Goal: Find specific page/section: Find specific page/section

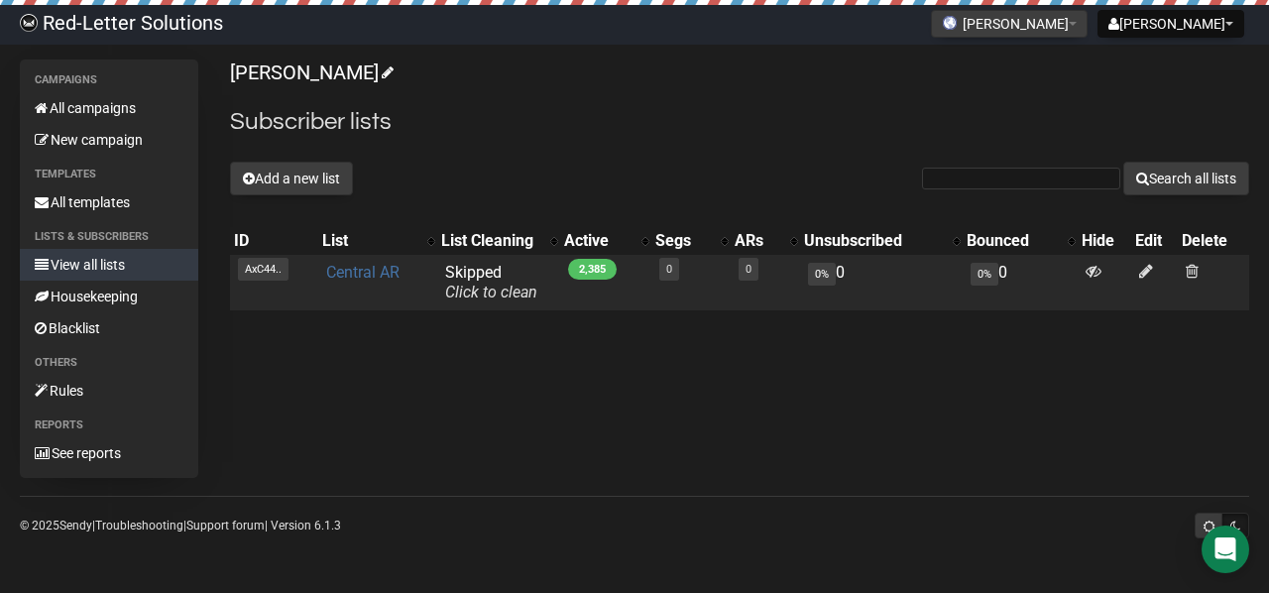
click at [368, 275] on link "Central AR" at bounding box center [362, 272] width 73 height 19
click at [385, 277] on link "Central AR" at bounding box center [362, 272] width 73 height 19
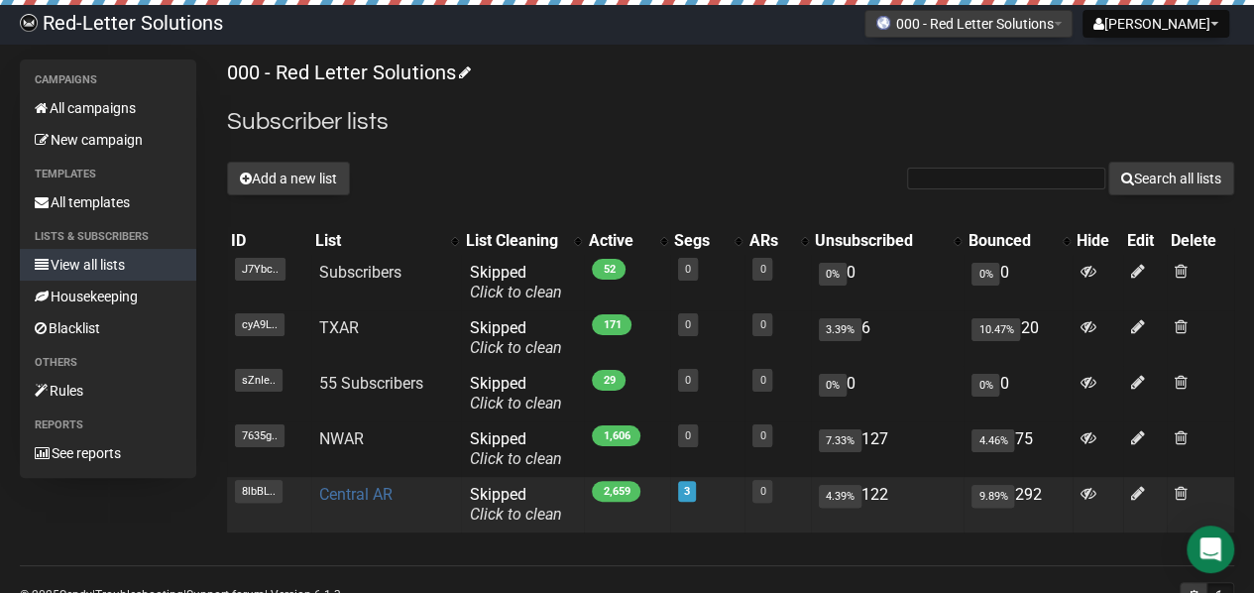
click at [357, 486] on link "Central AR" at bounding box center [355, 494] width 73 height 19
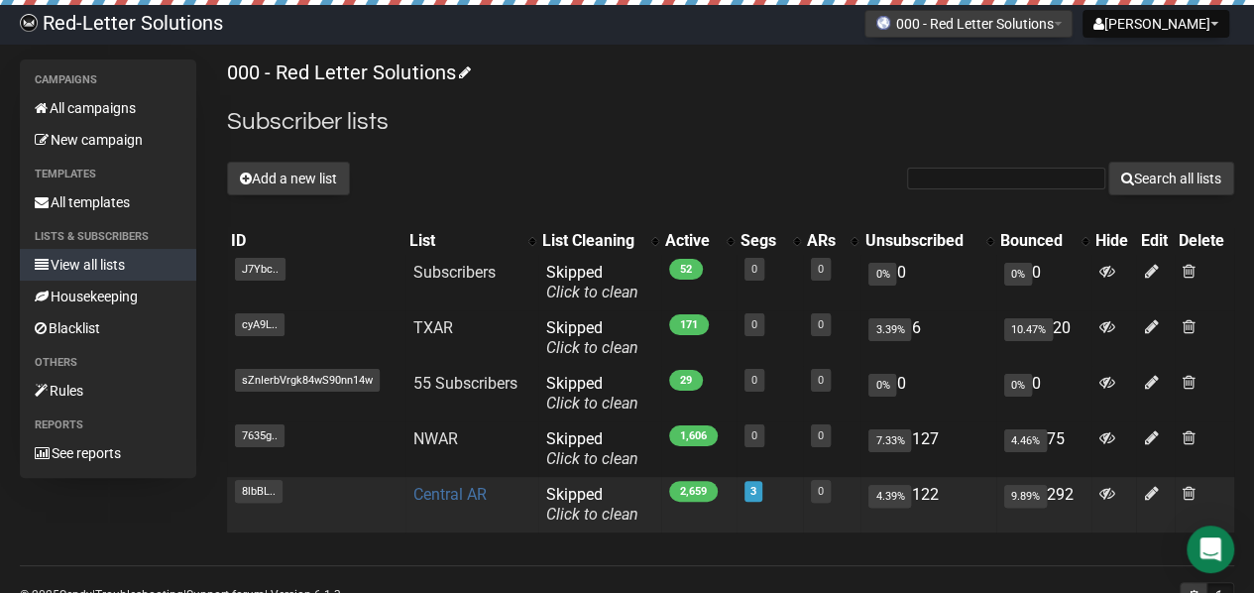
click at [427, 491] on link "Central AR" at bounding box center [449, 494] width 73 height 19
